Goal: Find contact information: Find contact information

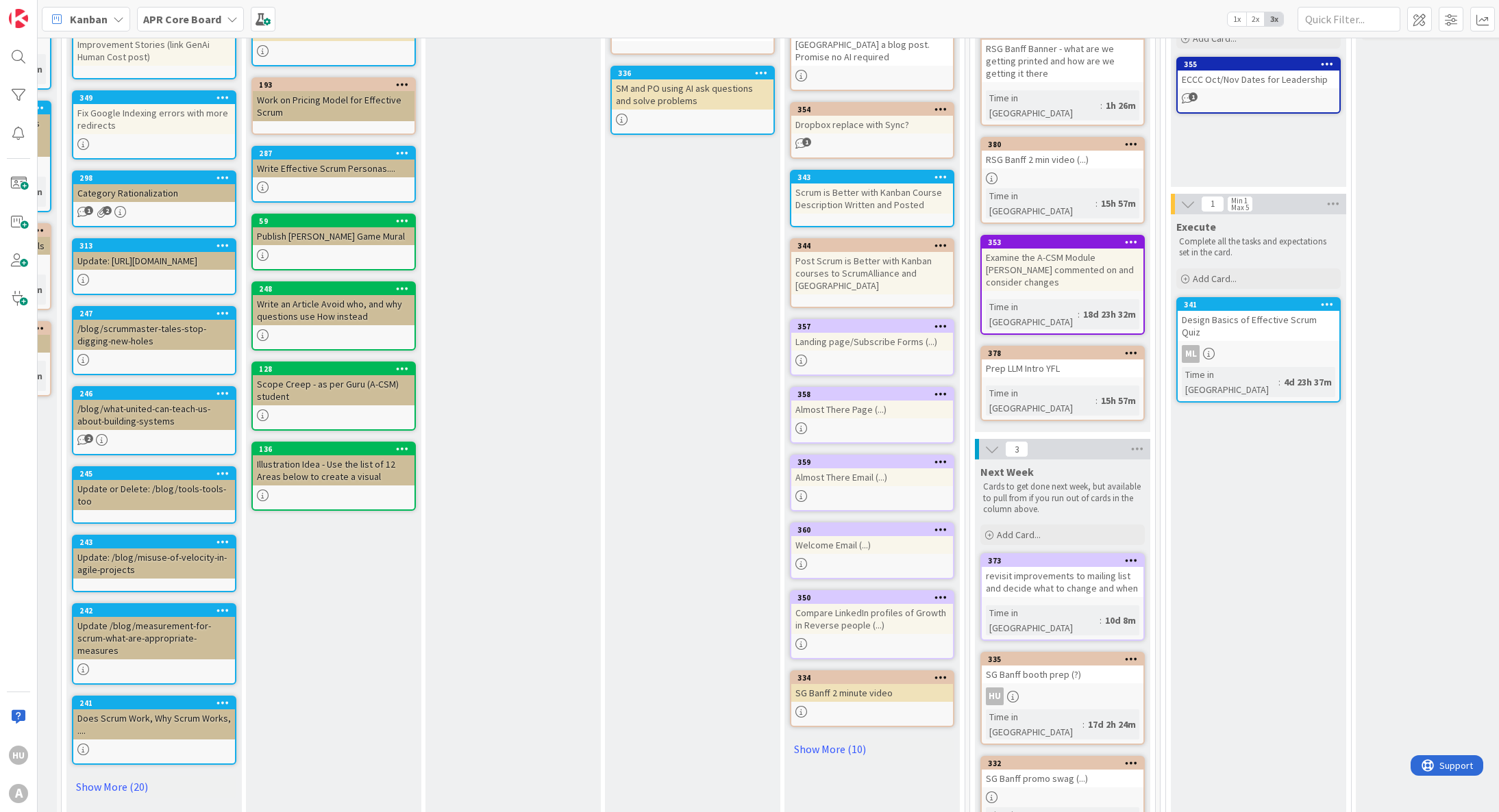
scroll to position [202, 161]
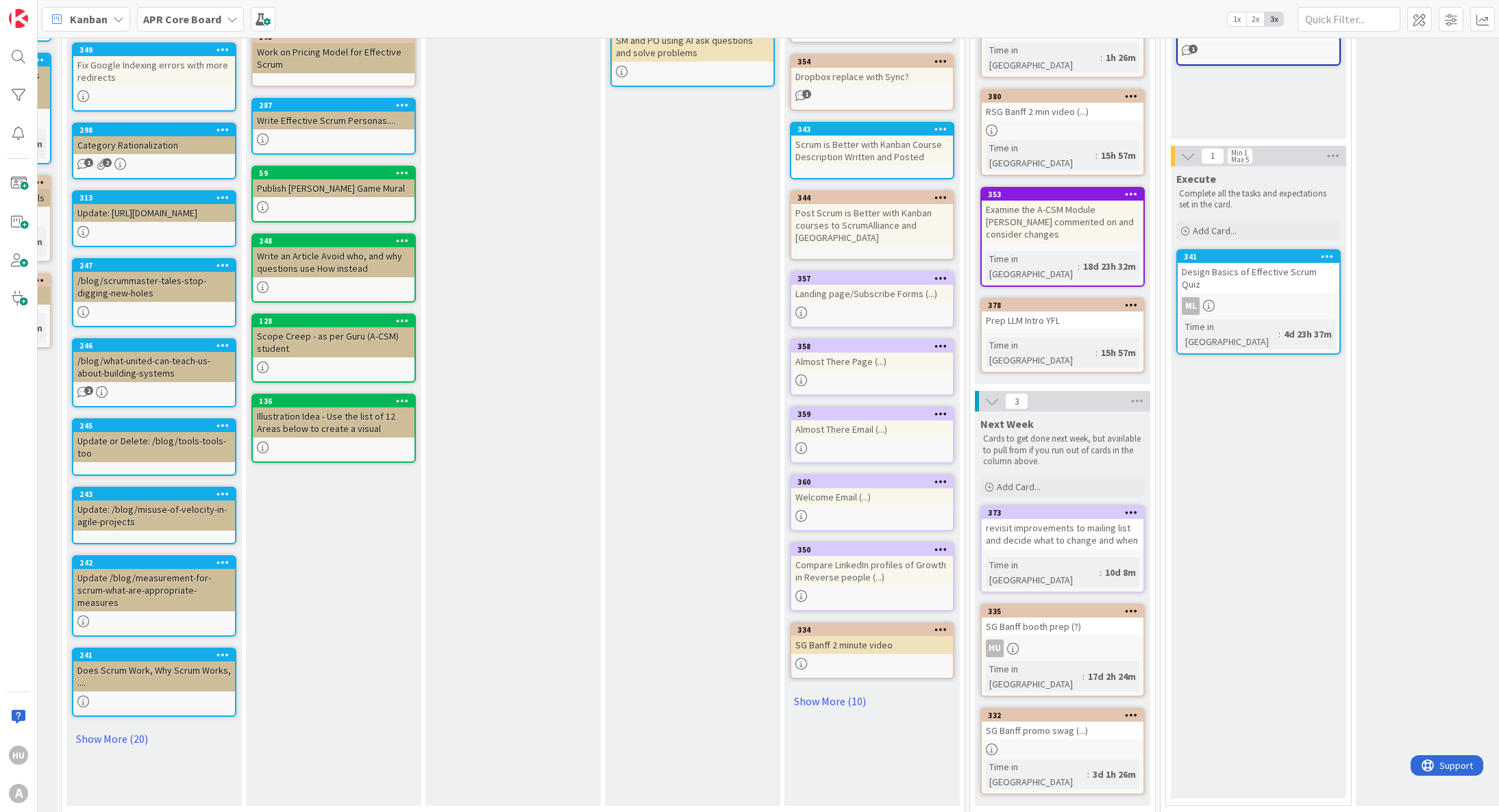
click at [1065, 722] on div "SG Banff promo swag (...)" at bounding box center [1062, 731] width 162 height 18
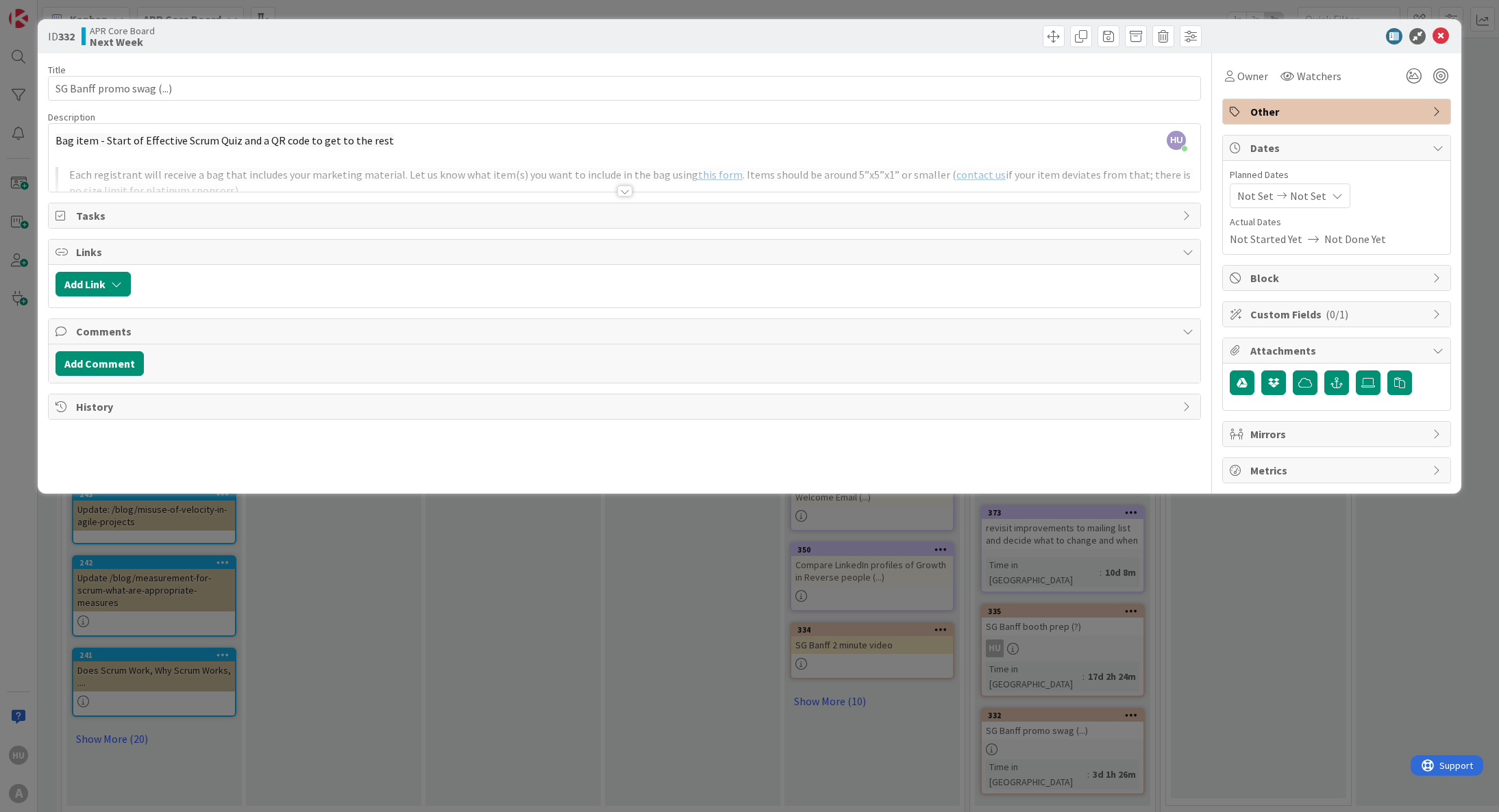
click at [625, 193] on div at bounding box center [625, 191] width 15 height 11
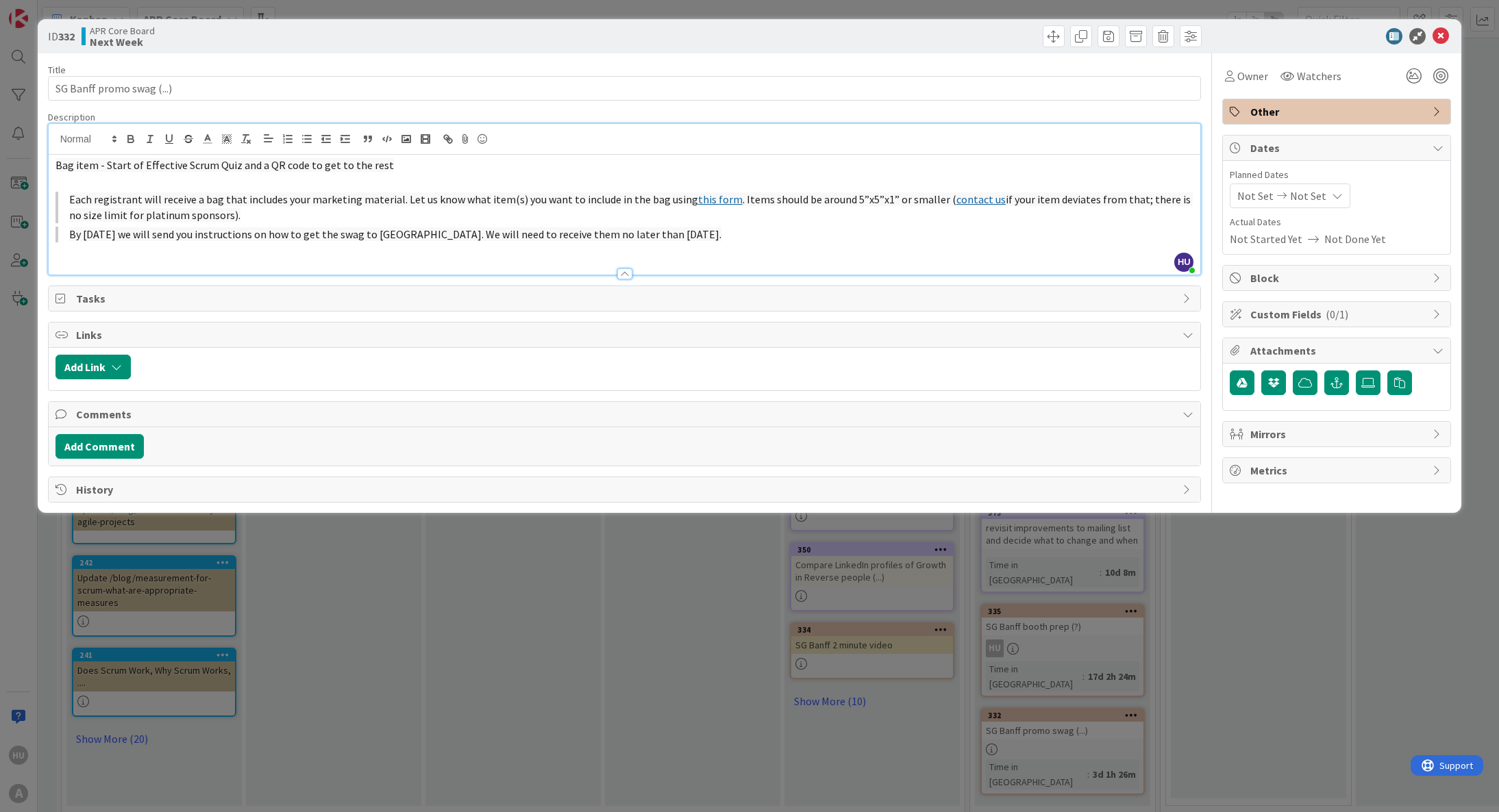
click at [957, 202] on link "contact us" at bounding box center [981, 199] width 49 height 14
click at [925, 226] on link "[URL][EMAIL_ADDRESS][PERSON_NAME][DOMAIN_NAME]" at bounding box center [940, 226] width 137 height 18
click at [1443, 42] on icon at bounding box center [1441, 36] width 16 height 16
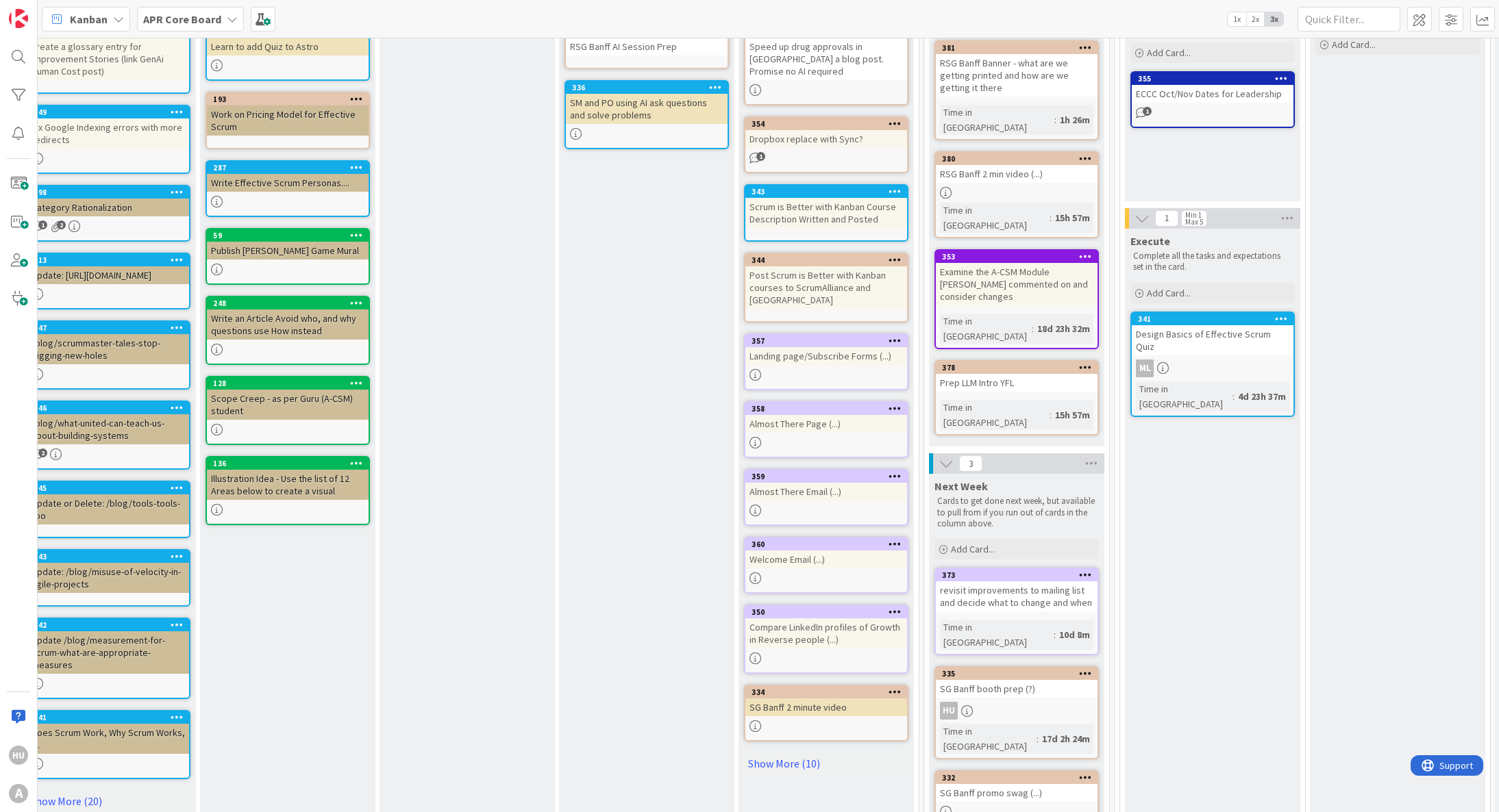
scroll to position [0, 207]
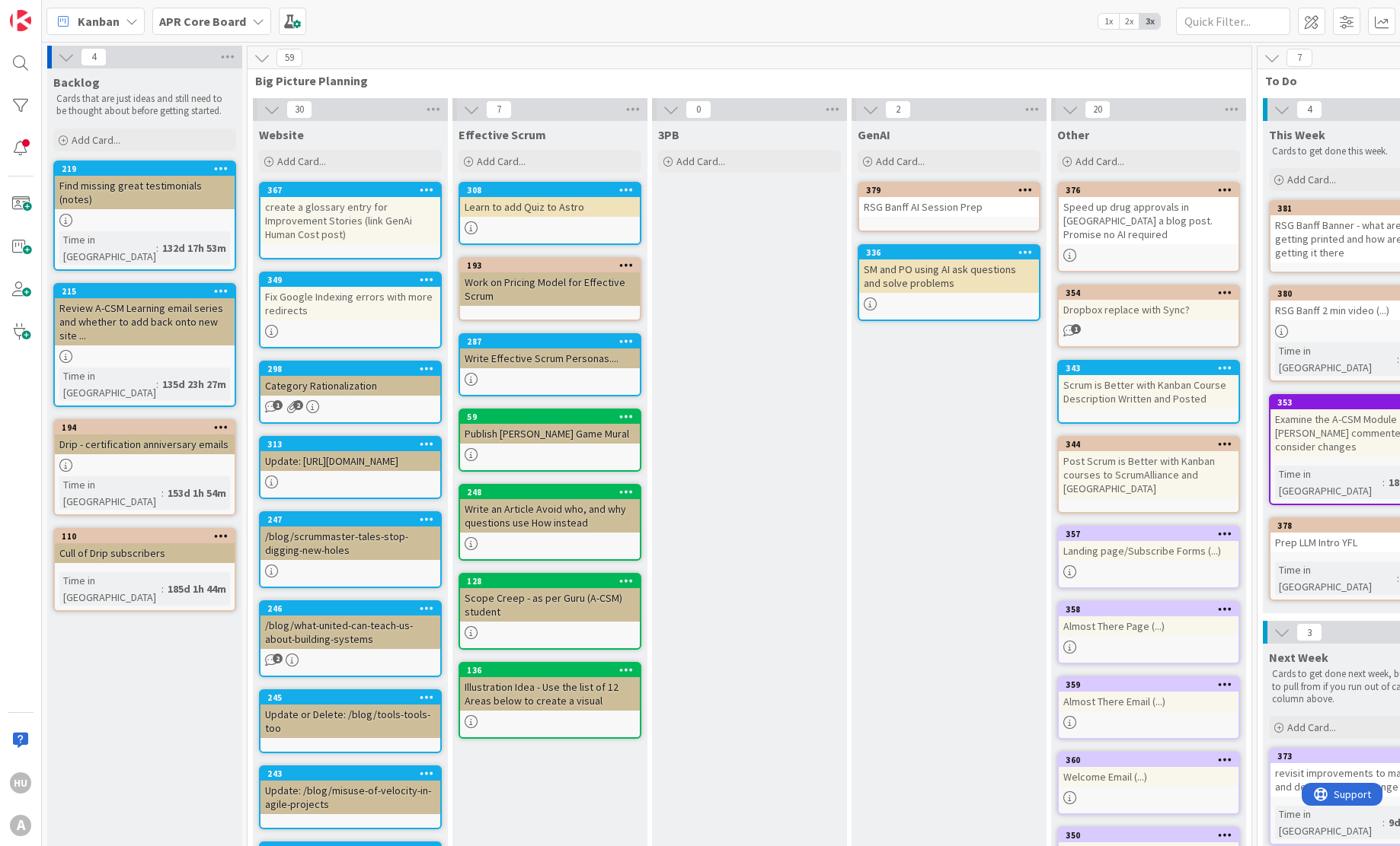
scroll to position [0, 608]
